Goal: Find specific page/section

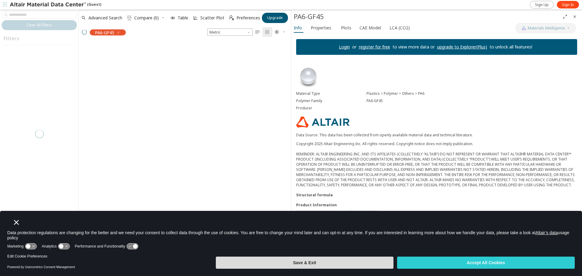
scroll to position [215, 208]
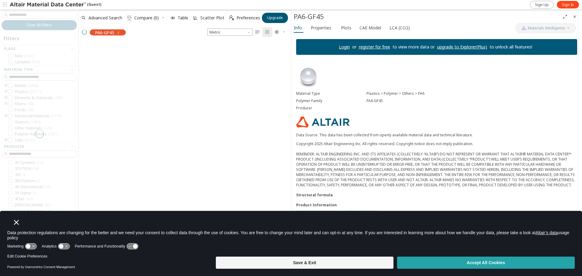
click at [329, 185] on button "Accept All Cookies" at bounding box center [486, 263] width 178 height 12
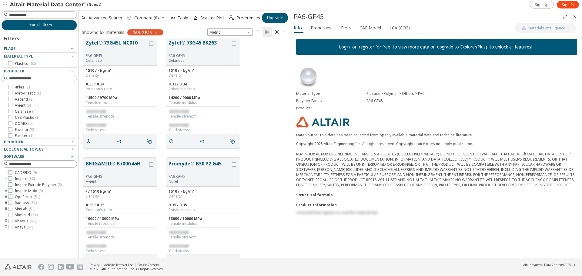
scroll to position [0, 0]
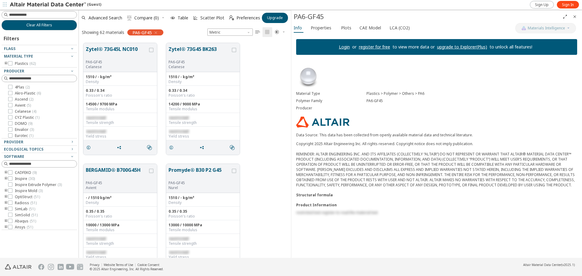
click at [156, 32] on icon "button" at bounding box center [155, 32] width 5 height 5
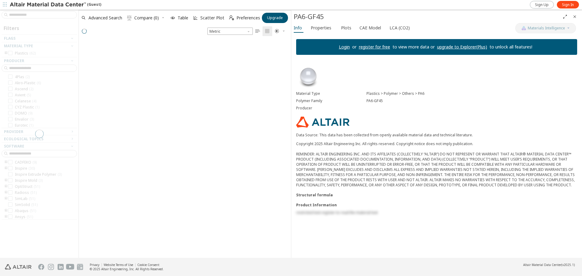
click at [48, 13] on div at bounding box center [39, 134] width 78 height 248
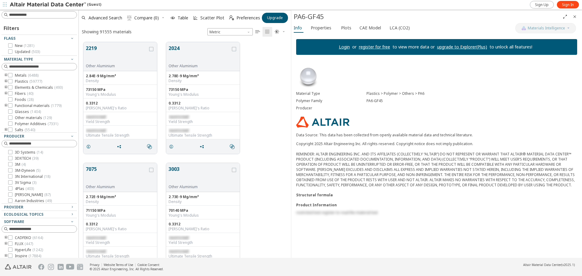
scroll to position [216, 208]
click at [48, 15] on input at bounding box center [40, 15] width 74 height 7
type input "*******"
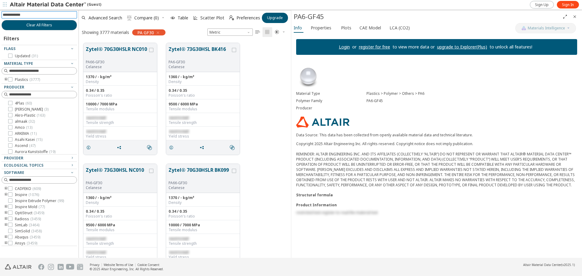
click at [329, 18] on icon "Close" at bounding box center [574, 16] width 5 height 5
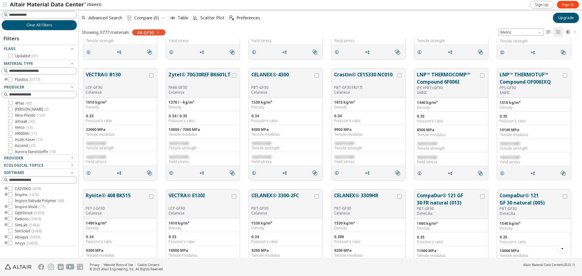
scroll to position [1758, 0]
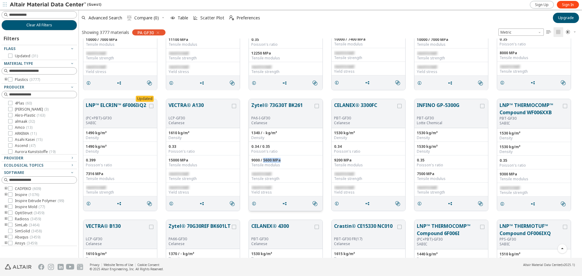
drag, startPoint x: 263, startPoint y: 158, endPoint x: 284, endPoint y: 159, distance: 20.9
click at [284, 159] on div "9000 / 5600 MPa" at bounding box center [285, 160] width 69 height 5
click at [294, 158] on div "9000 / 5600 MPa" at bounding box center [285, 160] width 69 height 5
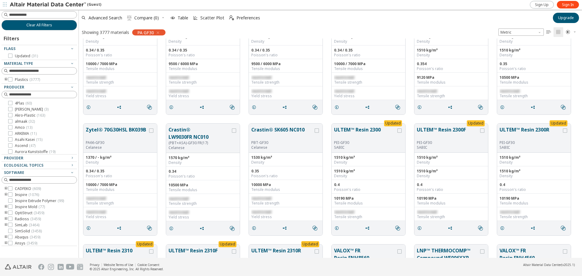
scroll to position [0, 0]
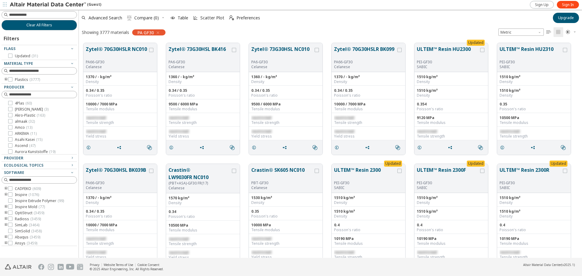
click at [76, 4] on img at bounding box center [48, 5] width 77 height 6
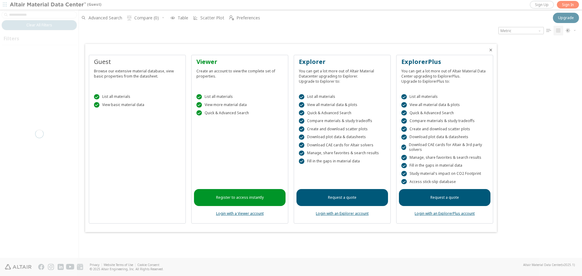
click at [490, 50] on icon "Close" at bounding box center [490, 50] width 5 height 5
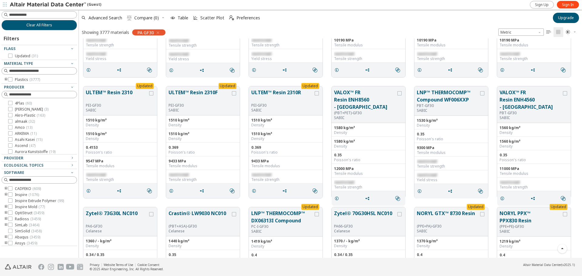
scroll to position [273, 0]
